Goal: Task Accomplishment & Management: Complete application form

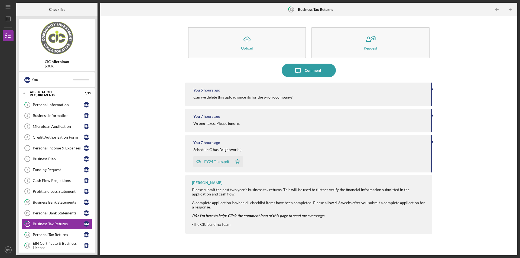
scroll to position [42, 0]
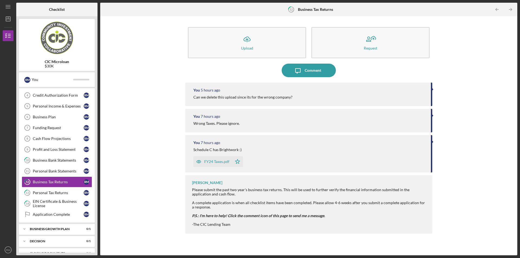
click at [227, 152] on div "Schedule C has Brightwork :)" at bounding box center [217, 149] width 48 height 4
click at [6, 23] on icon "Icon/Dashboard" at bounding box center [8, 19] width 14 height 14
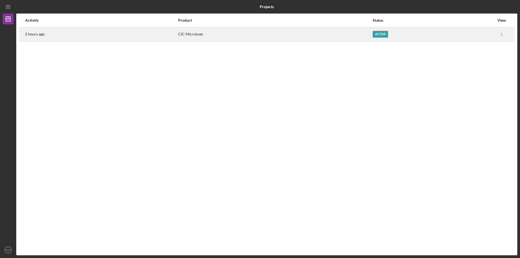
click at [42, 37] on div "5 hours ago" at bounding box center [101, 35] width 152 height 14
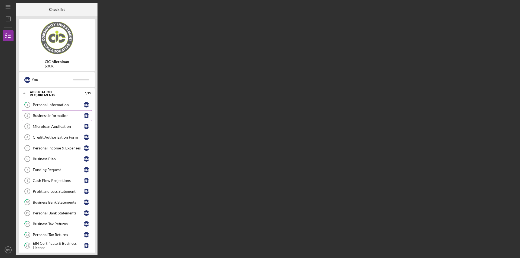
click at [66, 120] on link "Business Information 2 Business Information R M" at bounding box center [57, 115] width 70 height 11
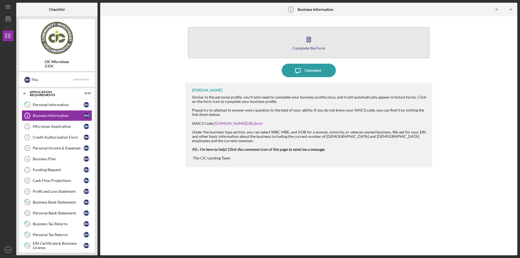
click at [318, 48] on div "Complete the Form" at bounding box center [308, 48] width 33 height 4
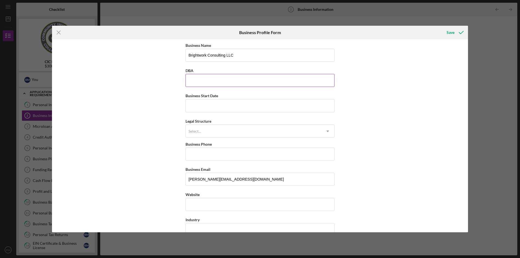
click at [246, 80] on input "DBA" at bounding box center [259, 80] width 149 height 13
click at [198, 110] on input "Business Start Date" at bounding box center [259, 105] width 149 height 13
type input "[DATE]"
click at [236, 130] on div "Select..." at bounding box center [253, 131] width 135 height 12
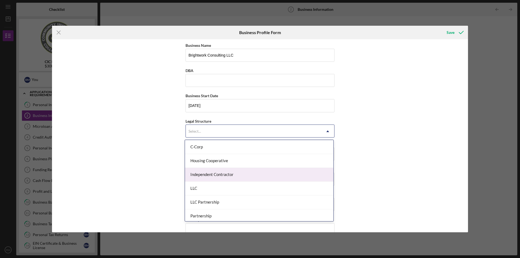
scroll to position [81, 0]
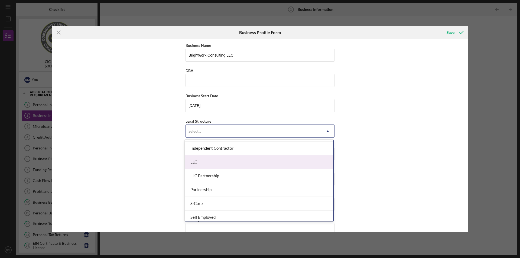
click at [219, 167] on div "LLC" at bounding box center [259, 162] width 148 height 14
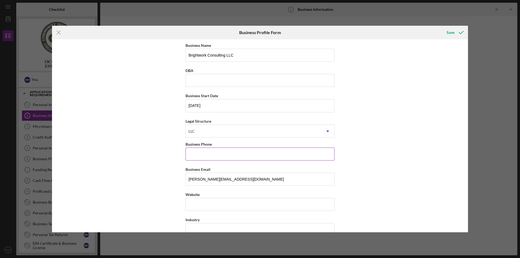
click at [217, 157] on input "Business Phone" at bounding box center [259, 153] width 149 height 13
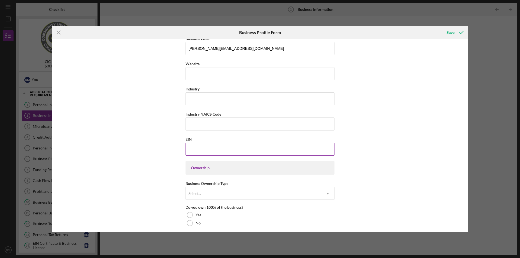
scroll to position [135, 0]
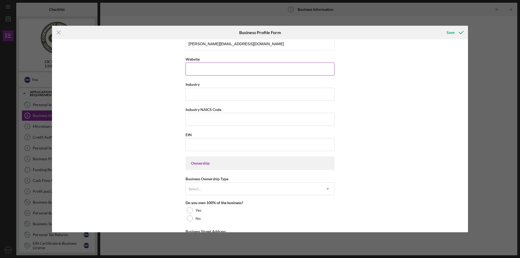
type input "[PHONE_NUMBER]"
click at [226, 66] on input "Website" at bounding box center [259, 69] width 149 height 13
type input "[DOMAIN_NAME]"
type input "M"
type input "Professional Services/Consulting"
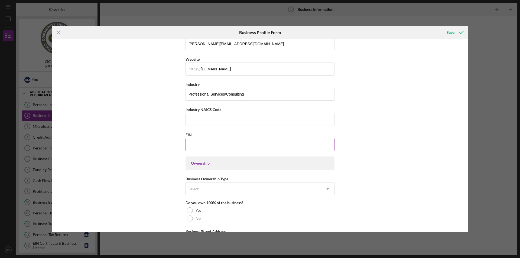
click at [226, 144] on input "EIN" at bounding box center [259, 144] width 149 height 13
type input "99-#######"
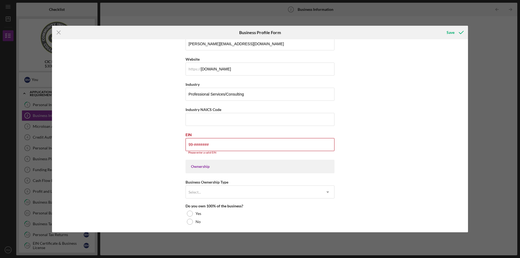
click at [0, 73] on div "Icon/Menu Close Business Profile Form Save Business Name Brightwork Consulting …" at bounding box center [260, 129] width 520 height 258
click at [231, 146] on input "99-#######" at bounding box center [259, 144] width 149 height 13
click at [267, 121] on input "Industry NAICS Code" at bounding box center [259, 119] width 149 height 13
type input "541990"
click at [234, 140] on input "99-#######" at bounding box center [259, 144] width 149 height 13
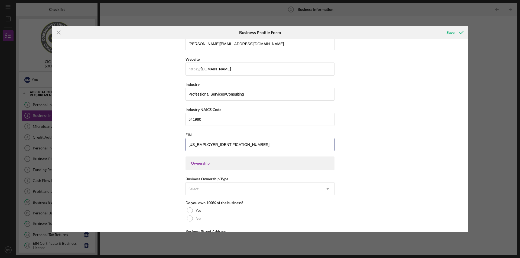
scroll to position [189, 0]
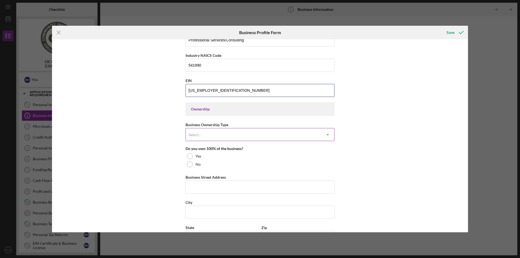
type input "[US_EMPLOYER_IDENTIFICATION_NUMBER]"
click at [236, 136] on div "Select..." at bounding box center [253, 135] width 135 height 12
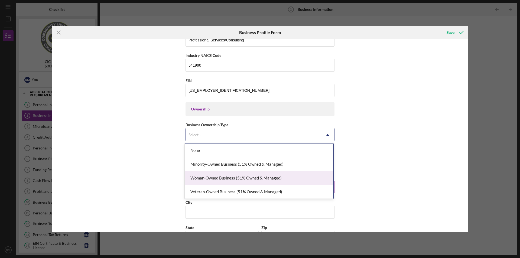
click at [287, 176] on div "Woman-Owned Business (51% Owned & Managed)" at bounding box center [259, 178] width 148 height 14
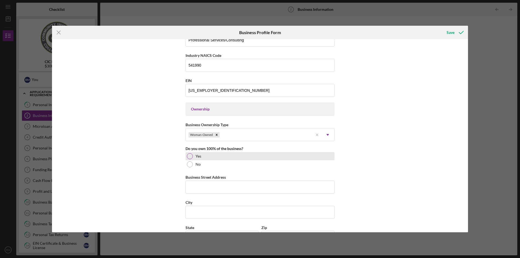
click at [209, 155] on div "Yes" at bounding box center [259, 156] width 149 height 8
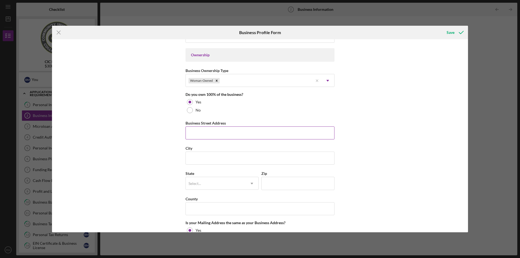
click at [247, 132] on input "Business Street Address" at bounding box center [259, 132] width 149 height 13
type input "[STREET_ADDRESS][US_STATE]"
type input "Brightwork Consulting LLC"
type input "Palmyra"
type input "VA"
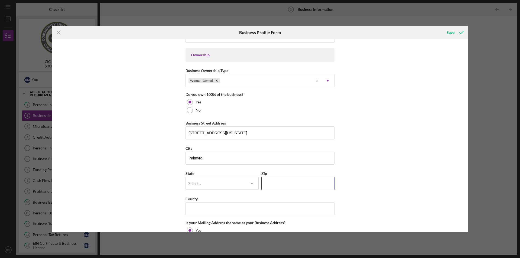
type input "22963"
type input "VA"
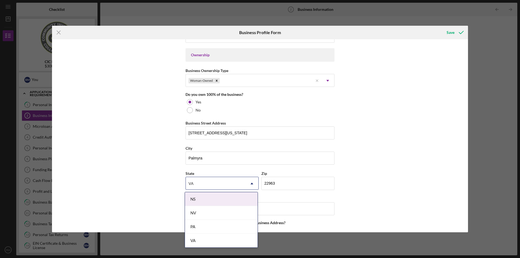
click at [373, 135] on div "Business Name Brightwork Consulting LLC DBA Brightwork Consulting LLC Business …" at bounding box center [260, 135] width 416 height 193
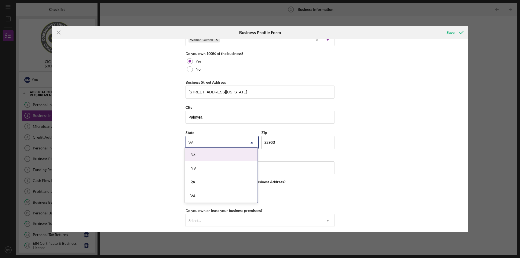
scroll to position [298, 0]
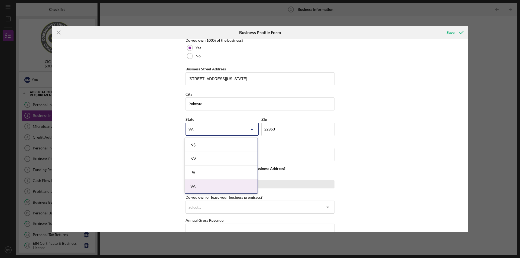
drag, startPoint x: 227, startPoint y: 188, endPoint x: 230, endPoint y: 187, distance: 3.0
click at [230, 187] on div "VA" at bounding box center [221, 186] width 73 height 14
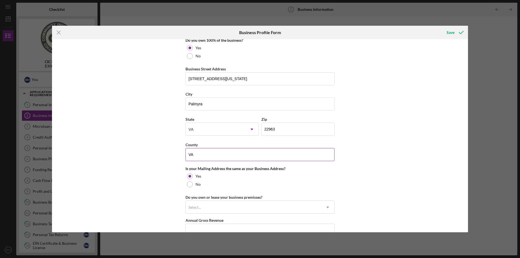
click at [210, 154] on input "VA" at bounding box center [259, 154] width 149 height 13
click at [209, 154] on input "VA" at bounding box center [259, 154] width 149 height 13
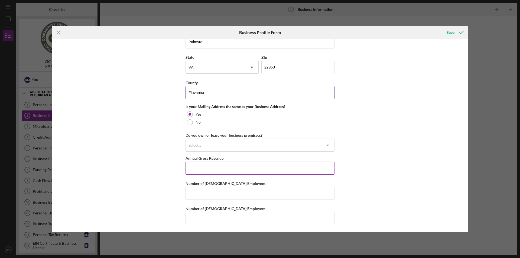
scroll to position [360, 0]
type input "Fluvanna"
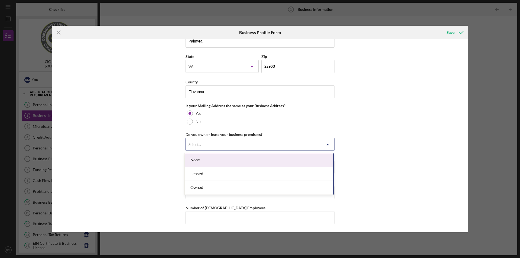
click at [223, 142] on div "Select..." at bounding box center [253, 144] width 135 height 12
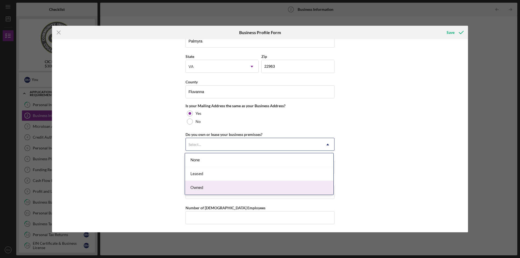
click at [213, 188] on div "Owned" at bounding box center [259, 188] width 148 height 14
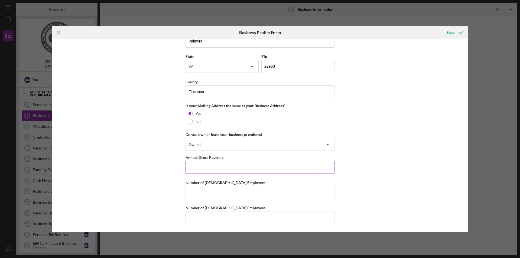
click at [232, 168] on input "Annual Gross Revenue" at bounding box center [259, 167] width 149 height 13
type input "$140,000"
click at [228, 191] on input "Number of [DEMOGRAPHIC_DATA] Employees" at bounding box center [259, 192] width 149 height 13
type input "1"
click at [220, 219] on input "Number of [DEMOGRAPHIC_DATA] Employees" at bounding box center [259, 217] width 149 height 13
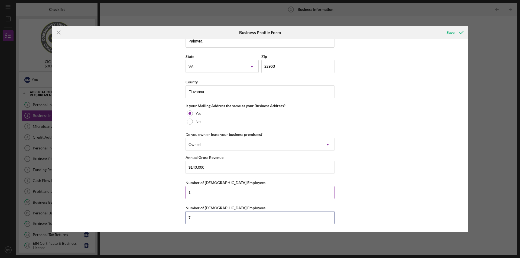
type input "7"
click at [208, 194] on input "1" at bounding box center [259, 192] width 149 height 13
type input "2"
click at [199, 215] on input "7" at bounding box center [259, 217] width 149 height 13
click at [200, 215] on input "7" at bounding box center [259, 217] width 149 height 13
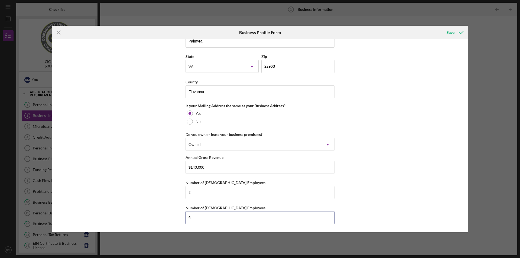
type input "6"
click at [369, 162] on div "Business Name Brightwork Consulting LLC DBA Brightwork Consulting LLC Business …" at bounding box center [260, 135] width 416 height 193
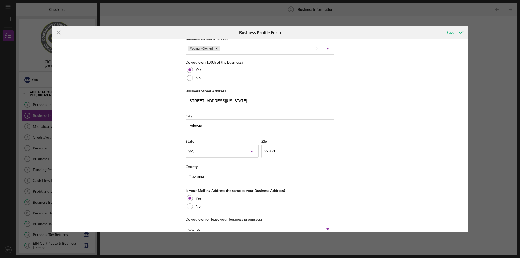
scroll to position [171, 0]
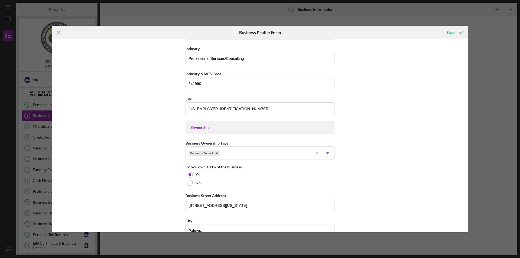
click at [458, 38] on div "Save" at bounding box center [454, 33] width 27 height 14
click at [459, 31] on icon "submit" at bounding box center [461, 33] width 14 height 14
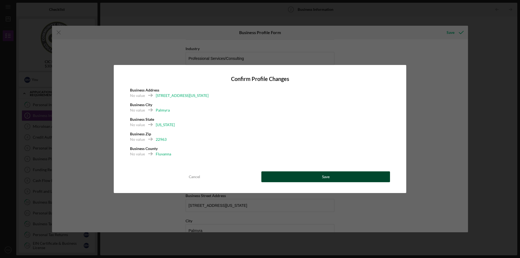
click at [331, 178] on button "Save" at bounding box center [325, 176] width 129 height 11
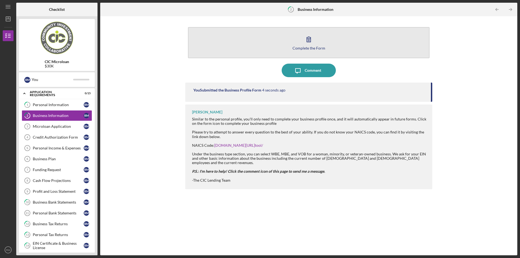
click at [347, 41] on button "Complete the Form Form" at bounding box center [308, 42] width 241 height 31
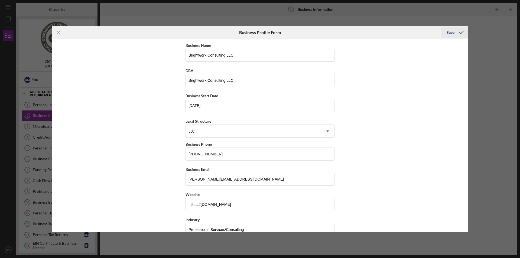
click at [459, 31] on icon "submit" at bounding box center [461, 33] width 14 height 14
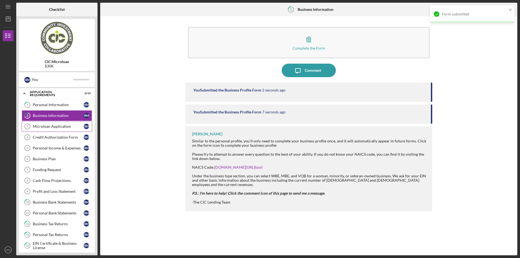
click at [52, 129] on link "Microloan Application 3 Microloan Application R M" at bounding box center [57, 126] width 70 height 11
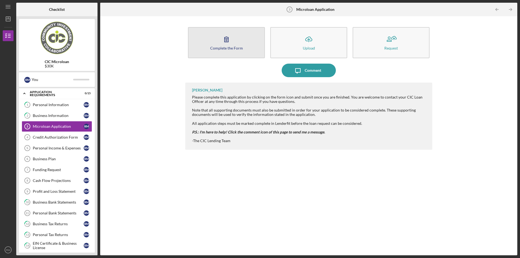
click at [240, 43] on button "Complete the Form Form" at bounding box center [226, 42] width 77 height 31
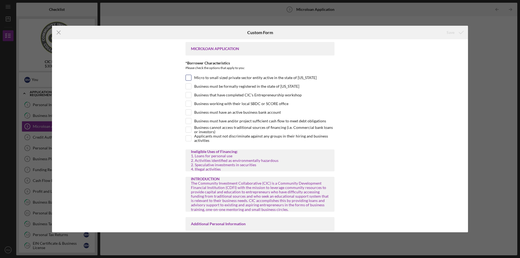
click at [198, 79] on label "Micro to small sized private sector entity active in the state of [US_STATE]" at bounding box center [255, 77] width 122 height 5
click at [191, 79] on input "Micro to small sized private sector entity active in the state of [US_STATE]" at bounding box center [188, 77] width 5 height 5
checkbox input "true"
click at [202, 91] on div "Business must be formally registered in the state of [US_STATE]" at bounding box center [259, 87] width 149 height 9
click at [189, 86] on input "Business must be formally registered in the state of [US_STATE]" at bounding box center [188, 86] width 5 height 5
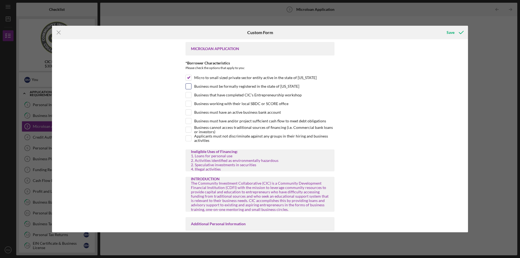
checkbox input "true"
click at [189, 101] on input "Business working with their local SBDC or SCORE office" at bounding box center [188, 103] width 5 height 5
checkbox input "true"
click at [212, 116] on div "Business must have an active business bank account" at bounding box center [259, 113] width 149 height 9
click at [190, 115] on div at bounding box center [188, 112] width 6 height 6
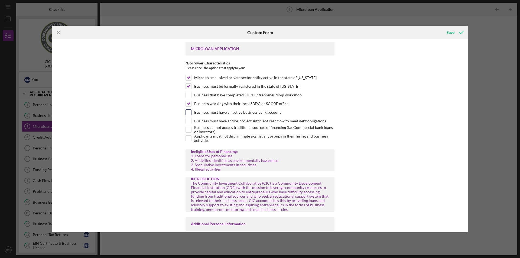
click at [185, 112] on div at bounding box center [188, 112] width 6 height 6
click at [188, 113] on input "Business must have an active business bank account" at bounding box center [188, 112] width 5 height 5
checkbox input "true"
click at [188, 119] on input "Business must have and/or project sufficient cash flow to meet debt obligations" at bounding box center [188, 120] width 5 height 5
checkbox input "true"
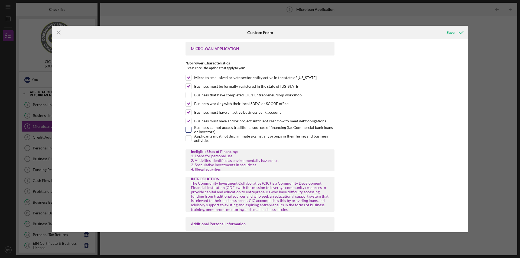
click at [189, 130] on input "Business cannot access traditional sources of financing (i.e. Commercial bank l…" at bounding box center [188, 129] width 5 height 5
checkbox input "true"
click at [189, 136] on input "Applicants must not discriminate against any groups in their hiring and busines…" at bounding box center [188, 138] width 5 height 5
checkbox input "true"
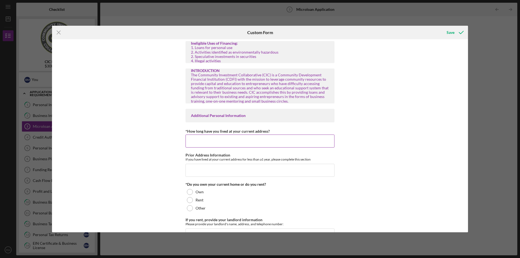
click at [218, 144] on input "*How long have you lived at your current address?" at bounding box center [259, 141] width 149 height 13
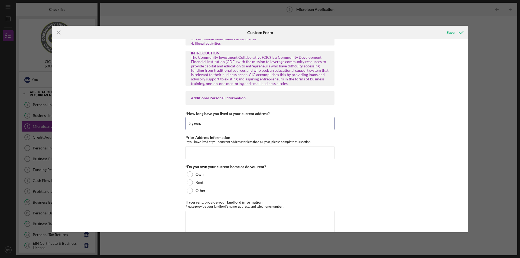
scroll to position [135, 0]
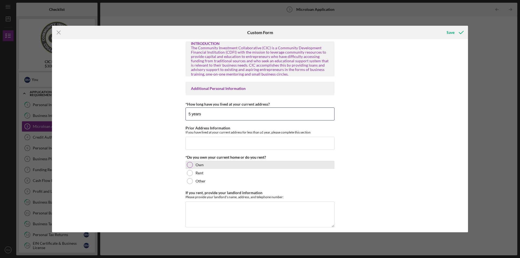
type input "5 years"
click at [203, 166] on div "Own" at bounding box center [259, 165] width 149 height 8
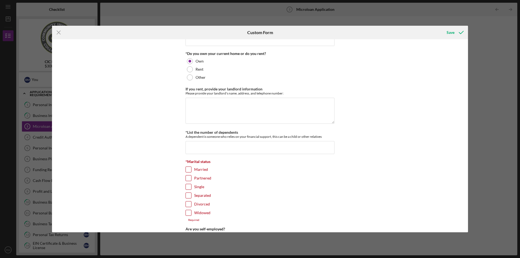
scroll to position [244, 0]
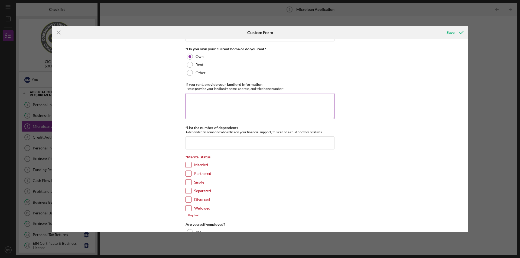
click at [222, 114] on textarea "If you rent, provide your landlord information" at bounding box center [259, 106] width 149 height 26
click at [223, 142] on input "*List the number of dependents" at bounding box center [259, 142] width 149 height 13
type input "2"
click at [206, 165] on label "Married" at bounding box center [201, 164] width 14 height 5
click at [190, 165] on input "Married" at bounding box center [188, 164] width 5 height 5
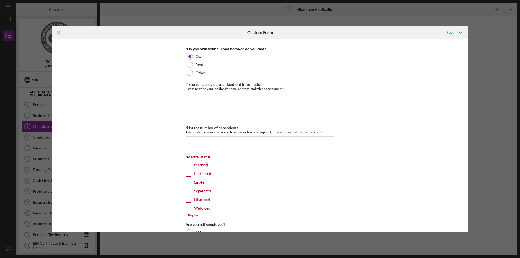
checkbox input "true"
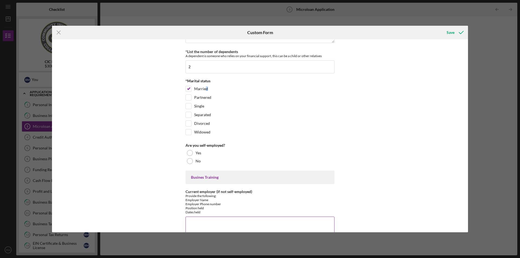
scroll to position [379, 0]
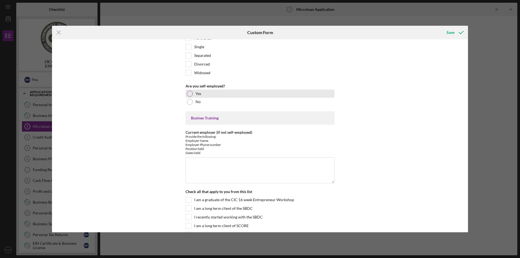
click at [187, 93] on div at bounding box center [190, 94] width 6 height 6
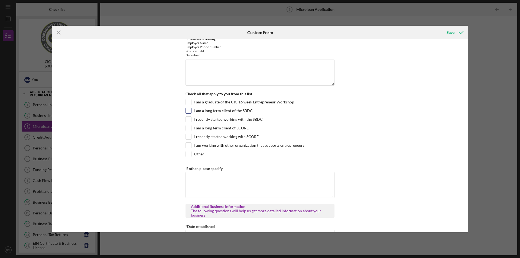
scroll to position [487, 0]
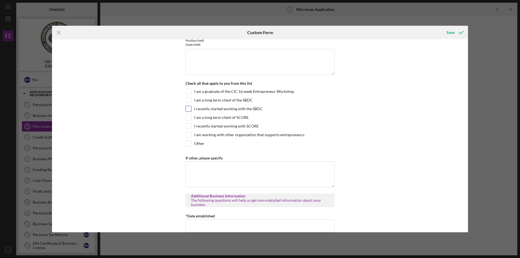
click at [235, 111] on label "I recently started working with the SBDC" at bounding box center [228, 108] width 68 height 5
click at [191, 111] on input "I recently started working with the SBDC" at bounding box center [188, 108] width 5 height 5
checkbox input "true"
click at [188, 135] on input "I am working with other organization that supports entrepreneurs" at bounding box center [188, 134] width 5 height 5
checkbox input "true"
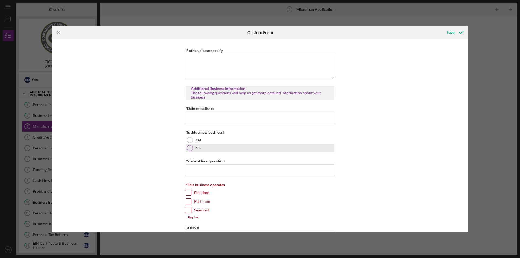
scroll to position [595, 0]
click at [281, 120] on input "*Date established" at bounding box center [259, 117] width 149 height 13
type input "[DATE]"
click at [189, 147] on div at bounding box center [190, 147] width 6 height 6
click at [241, 168] on input "*State of Incorporation:" at bounding box center [259, 169] width 149 height 13
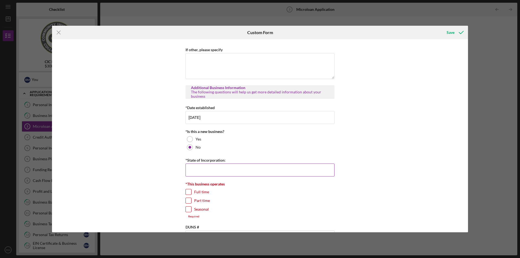
type input "[US_STATE]"
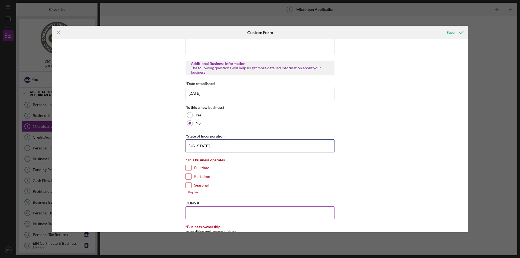
scroll to position [650, 0]
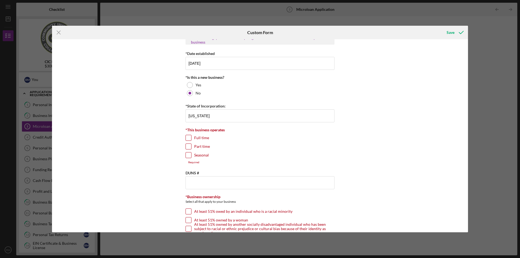
click at [189, 137] on input "Full time" at bounding box center [188, 137] width 5 height 5
checkbox input "true"
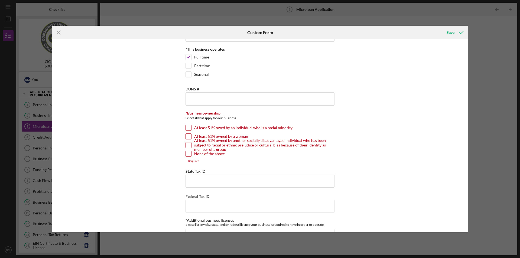
scroll to position [731, 0]
click at [186, 135] on input "At least 51% owned by a woman" at bounding box center [188, 135] width 5 height 5
checkbox input "true"
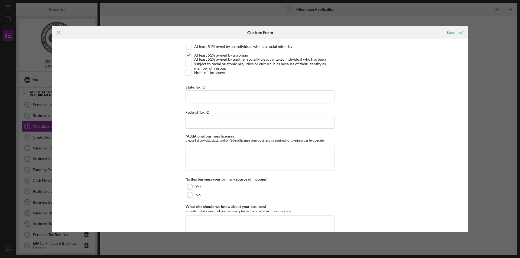
scroll to position [812, 0]
click at [218, 114] on div "Federal Tax ID" at bounding box center [259, 111] width 149 height 7
click at [218, 121] on input "Federal Tax ID" at bounding box center [259, 121] width 149 height 13
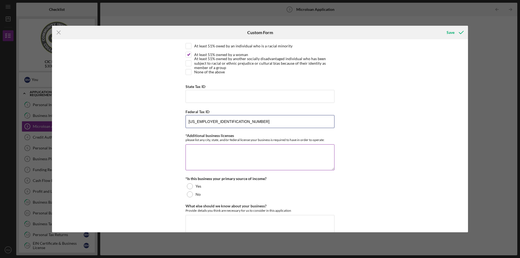
type input "[US_EMPLOYER_IDENTIFICATION_NUMBER]"
click at [228, 160] on textarea "*Additional business licenses" at bounding box center [259, 157] width 149 height 26
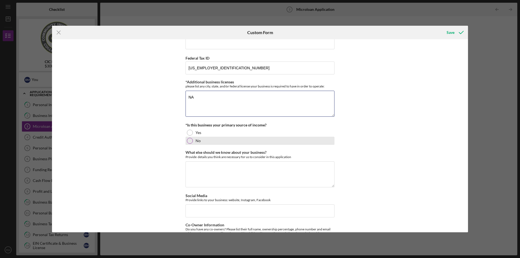
scroll to position [866, 0]
type textarea "NA"
click at [208, 132] on div "Yes" at bounding box center [259, 132] width 149 height 8
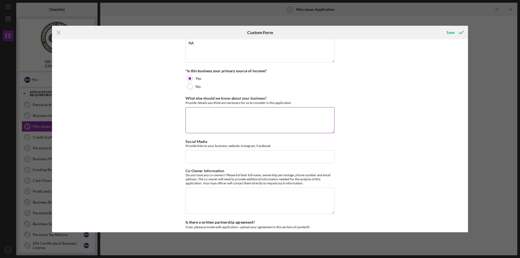
scroll to position [920, 0]
click at [299, 120] on textarea "What else should we know about your business?" at bounding box center [259, 120] width 149 height 26
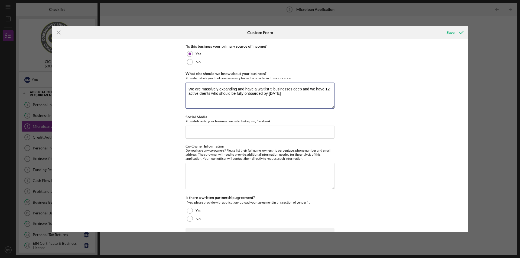
scroll to position [974, 0]
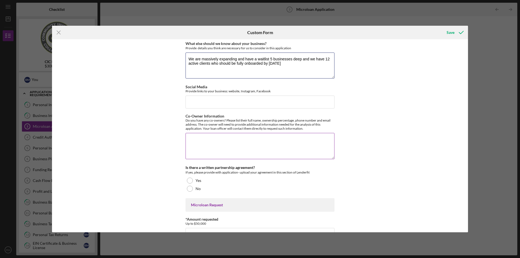
type textarea "We are massively expanding and have a waitlist 5 businesses deep and we have 12…"
click at [248, 140] on textarea "Co-Owner Information" at bounding box center [259, 146] width 149 height 26
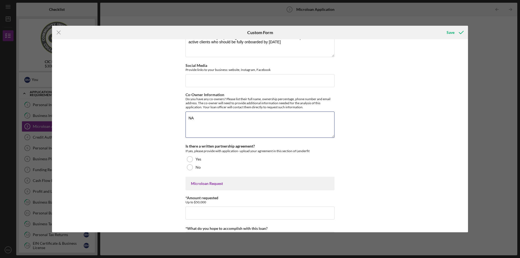
scroll to position [1055, 0]
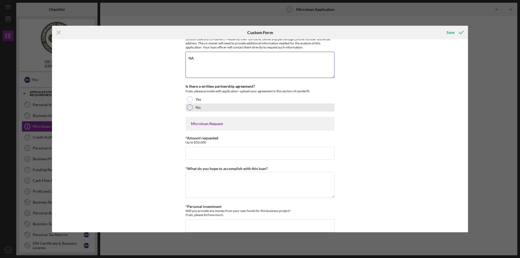
type textarea "NA"
click at [198, 109] on label "No" at bounding box center [197, 107] width 5 height 4
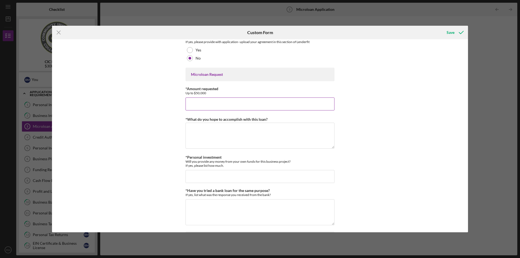
scroll to position [1110, 0]
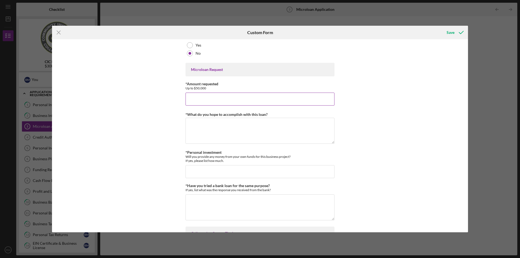
click at [217, 97] on input "*Amount requested" at bounding box center [259, 99] width 149 height 13
type input "$30,000"
click at [262, 120] on textarea "*What do you hope to accomplish with this loan?" at bounding box center [259, 131] width 149 height 26
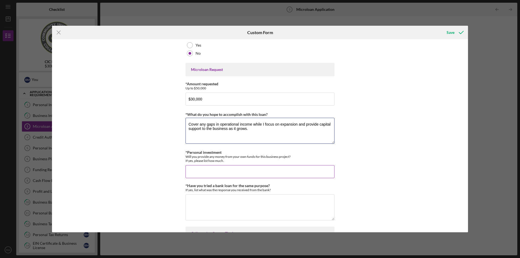
type textarea "Cover any gaps in operational income while I focus on expansion and provide cap…"
click at [303, 174] on input "*Personal investment" at bounding box center [259, 171] width 149 height 13
type input "A"
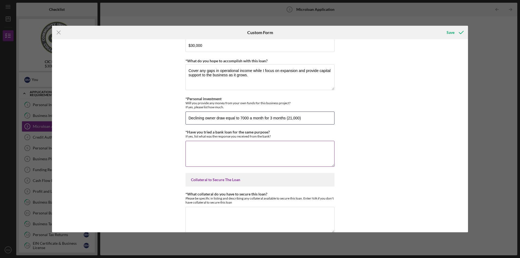
type input "Declining owner draw equal to 7000 a month for 3 months (21,000)"
click at [242, 156] on textarea "*Have you tried a bank loan for the same purpose?" at bounding box center [259, 154] width 149 height 26
click at [286, 143] on textarea "yes. my personal credit significantly effected the loan" at bounding box center [259, 153] width 149 height 26
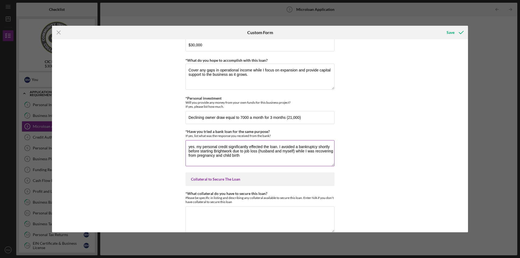
click at [196, 155] on textarea "yes. my personal credit significantly effected the loan. I avoided a bankruptcy…" at bounding box center [259, 153] width 149 height 26
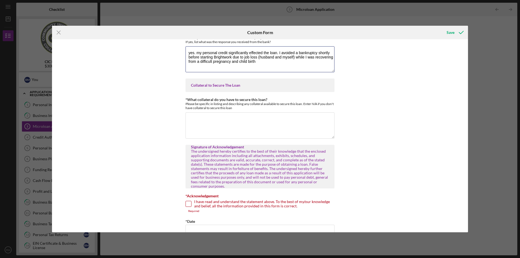
scroll to position [1297, 0]
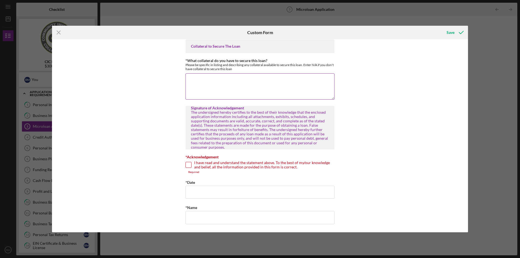
type textarea "yes. my personal credit significantly effected the loan. I avoided a bankruptcy…"
drag, startPoint x: 248, startPoint y: 87, endPoint x: 251, endPoint y: 85, distance: 2.8
click at [251, 85] on textarea "*What collateral do you have to secure this loan?" at bounding box center [259, 86] width 149 height 26
type textarea "We can use our 2018 Honda Odyssey or Home Asset."
click at [186, 166] on input "I have read and understand the statement above. To the best of my/our knowledge…" at bounding box center [188, 164] width 5 height 5
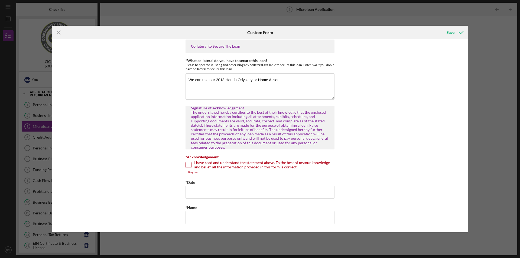
checkbox input "true"
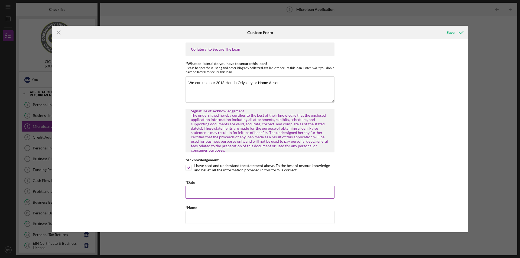
scroll to position [1294, 0]
click at [199, 189] on input "*Date" at bounding box center [259, 192] width 149 height 13
type input "[DATE]"
type input "[PERSON_NAME]"
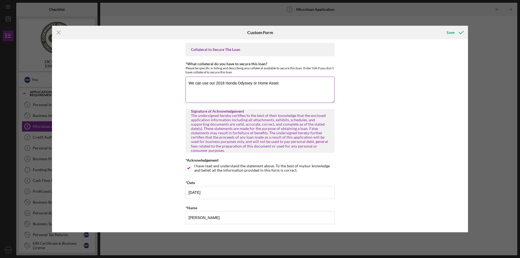
drag, startPoint x: 293, startPoint y: 84, endPoint x: 294, endPoint y: 74, distance: 10.9
click at [293, 83] on textarea "We can use our 2018 Honda Odyssey or Home Asset." at bounding box center [259, 90] width 149 height 26
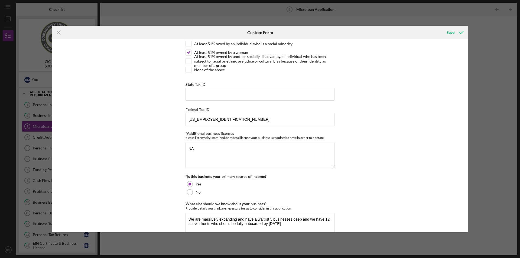
scroll to position [671, 0]
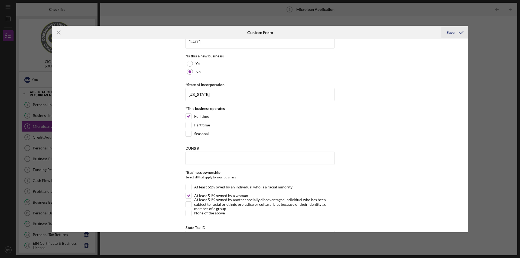
type textarea "We can use our 2018 Honda Odyssey or Home Asset. I also have a trust inheritanc…"
click at [450, 32] on div "Save" at bounding box center [450, 32] width 8 height 11
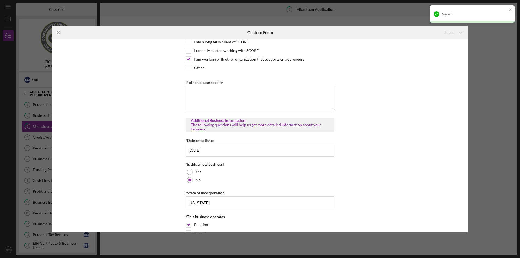
scroll to position [481, 0]
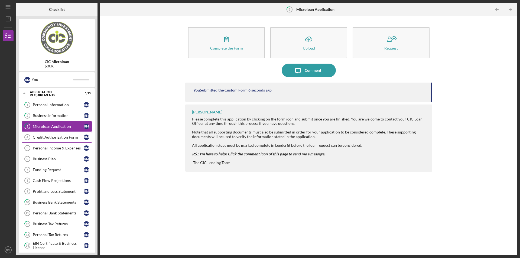
click at [52, 136] on div "Credit Authorization Form" at bounding box center [58, 137] width 51 height 4
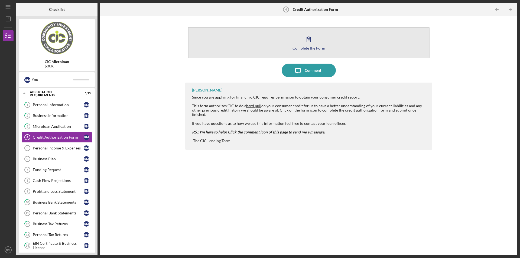
click at [296, 35] on button "Complete the Form Form" at bounding box center [308, 42] width 241 height 31
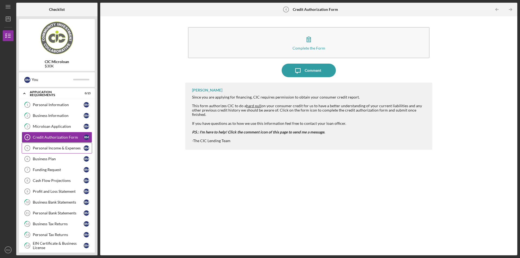
click at [44, 150] on div "Personal Income & Expenses" at bounding box center [58, 148] width 51 height 4
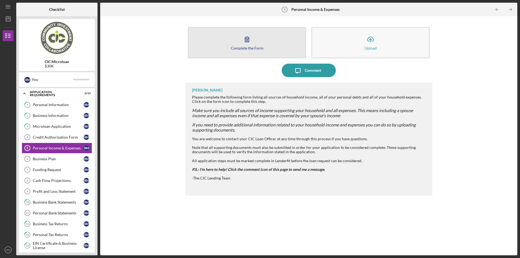
click at [257, 52] on button "Complete the Form Form" at bounding box center [247, 42] width 118 height 31
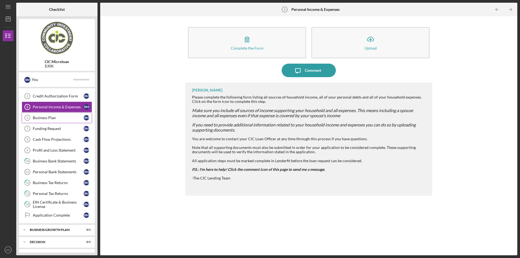
scroll to position [24, 0]
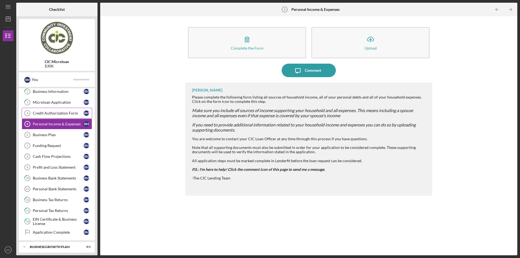
click at [54, 115] on div "Credit Authorization Form" at bounding box center [58, 113] width 51 height 4
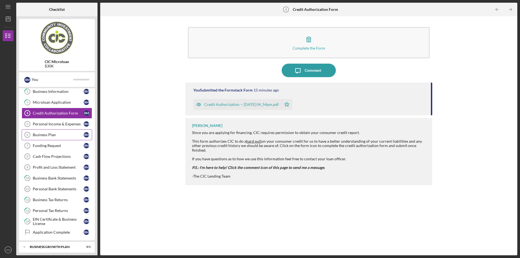
click at [55, 131] on link "Business Plan 6 Business Plan R M" at bounding box center [57, 134] width 70 height 11
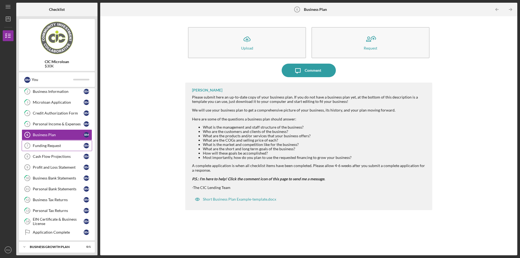
click at [54, 146] on div "Funding Request" at bounding box center [58, 145] width 51 height 4
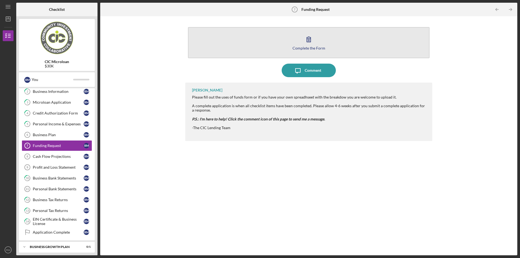
click at [341, 37] on button "Complete the Form Form" at bounding box center [308, 42] width 241 height 31
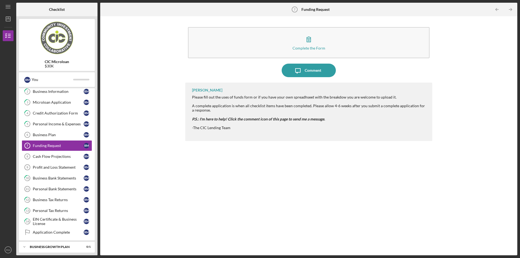
click at [130, 186] on div "Complete the Form Form Icon/Message Comment [PERSON_NAME] Please fill out the u…" at bounding box center [308, 136] width 411 height 234
